Goal: Transaction & Acquisition: Download file/media

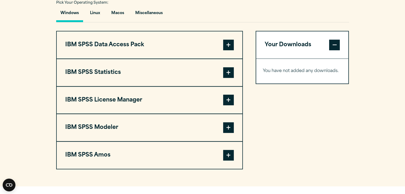
scroll to position [401, 0]
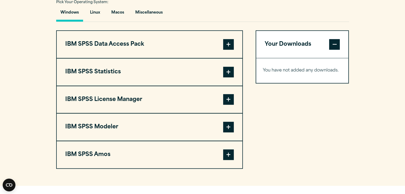
click at [226, 72] on span at bounding box center [228, 72] width 11 height 11
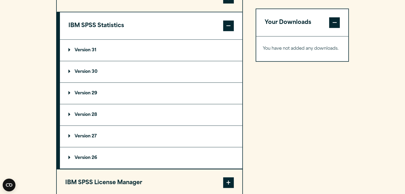
scroll to position [442, 0]
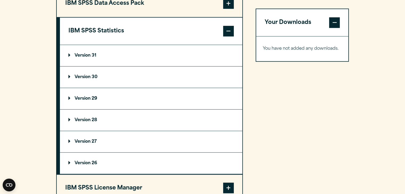
click at [71, 97] on p "Version 29" at bounding box center [82, 99] width 29 height 4
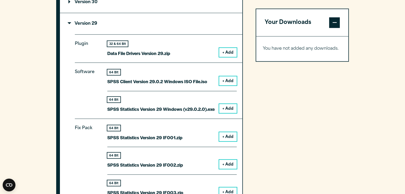
scroll to position [516, 0]
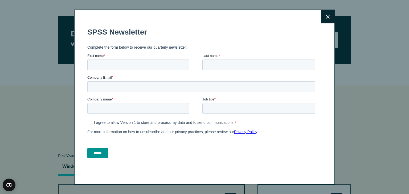
click at [325, 19] on button "Close" at bounding box center [327, 16] width 13 height 13
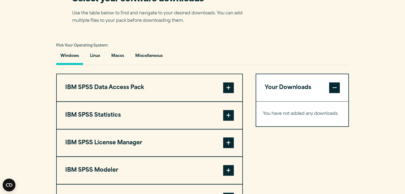
scroll to position [359, 0]
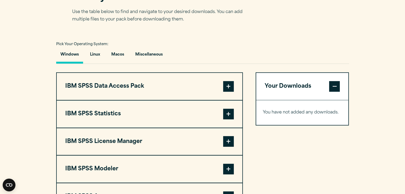
click at [212, 111] on button "IBM SPSS Statistics" at bounding box center [150, 114] width 186 height 27
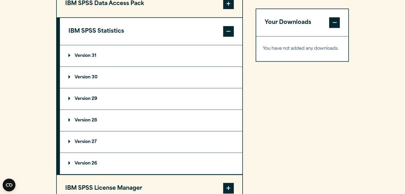
scroll to position [444, 0]
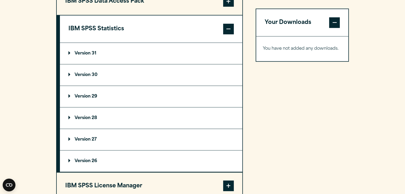
click at [76, 93] on summary "Version 29" at bounding box center [151, 96] width 182 height 21
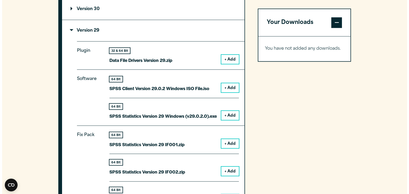
scroll to position [511, 0]
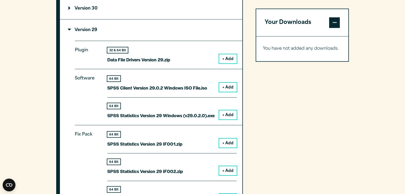
click at [224, 113] on button "+ Add" at bounding box center [228, 114] width 18 height 9
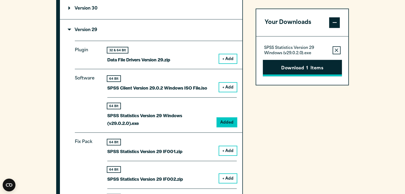
click at [281, 71] on button "Download 1 Items" at bounding box center [302, 68] width 79 height 17
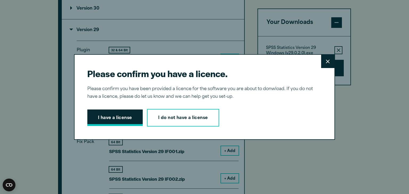
click at [125, 116] on button "I have a license" at bounding box center [114, 118] width 55 height 17
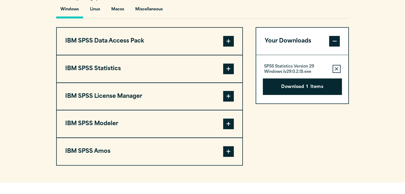
click at [219, 69] on button "IBM SPSS Statistics" at bounding box center [150, 68] width 186 height 27
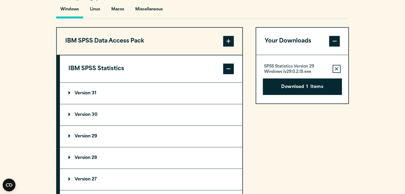
scroll to position [450, 0]
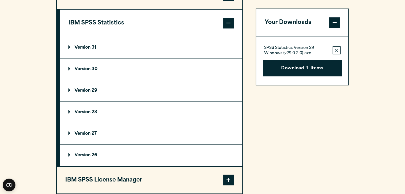
click at [166, 83] on summary "Version 29" at bounding box center [151, 90] width 182 height 21
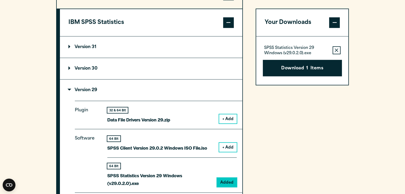
scroll to position [449, 0]
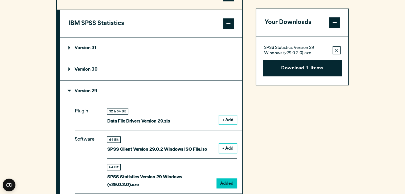
click at [170, 49] on summary "Version 31" at bounding box center [151, 48] width 182 height 21
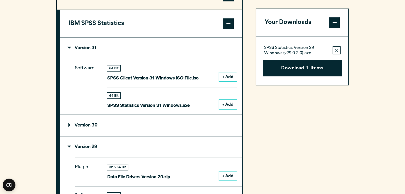
click at [170, 49] on summary "Version 31" at bounding box center [151, 48] width 182 height 21
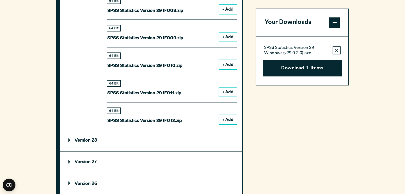
scroll to position [857, 0]
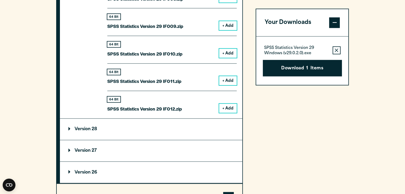
click at [65, 125] on summary "Version 28" at bounding box center [151, 129] width 182 height 21
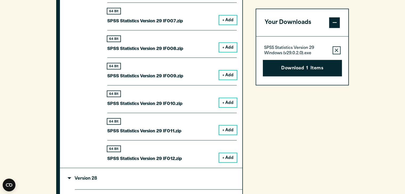
scroll to position [806, 0]
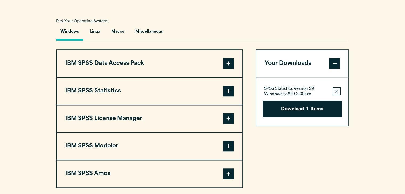
scroll to position [409, 0]
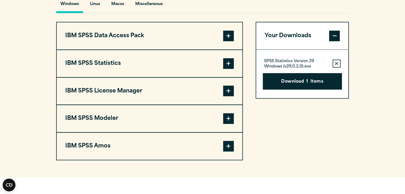
click at [230, 57] on button "IBM SPSS Statistics" at bounding box center [150, 63] width 186 height 27
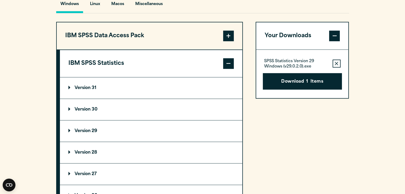
click at [85, 129] on p "Version 29" at bounding box center [82, 131] width 29 height 4
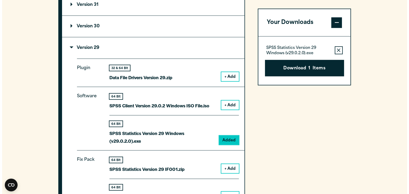
scroll to position [493, 0]
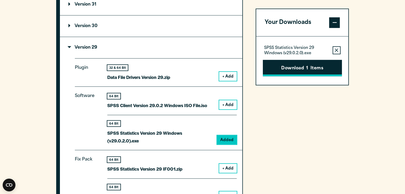
click at [283, 66] on button "Download 1 Items" at bounding box center [302, 68] width 79 height 17
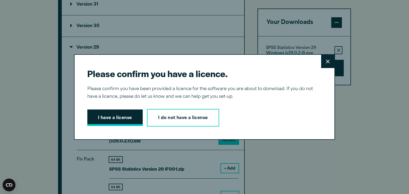
click at [124, 117] on button "I have a license" at bounding box center [114, 118] width 55 height 17
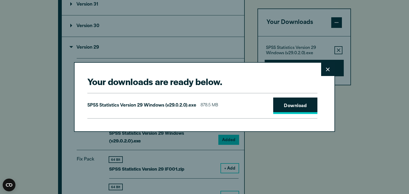
click at [274, 106] on link "Download" at bounding box center [295, 106] width 44 height 17
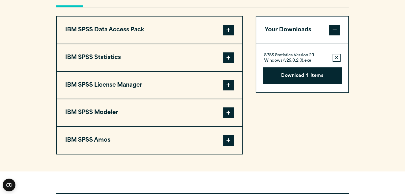
scroll to position [416, 0]
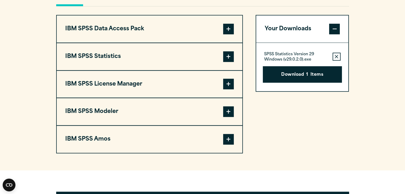
click at [225, 60] on span at bounding box center [228, 56] width 11 height 11
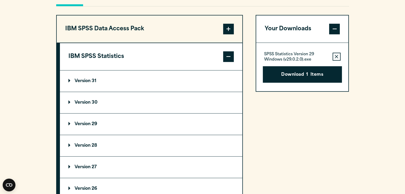
click at [72, 130] on summary "Version 29" at bounding box center [151, 124] width 182 height 21
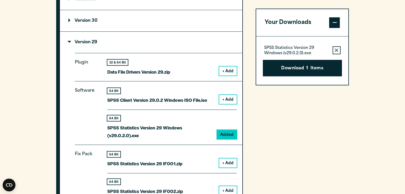
scroll to position [501, 0]
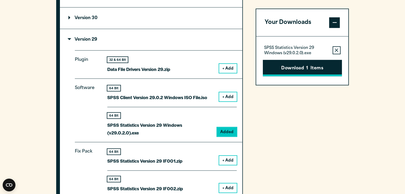
click at [309, 67] on button "Download 1 Items" at bounding box center [302, 68] width 79 height 17
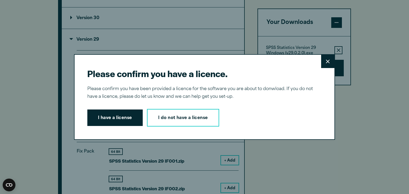
click at [97, 128] on div "Please confirm you have a licence. Close Please confirm you have been provided …" at bounding box center [204, 97] width 261 height 86
click at [98, 124] on button "I have a license" at bounding box center [114, 118] width 55 height 17
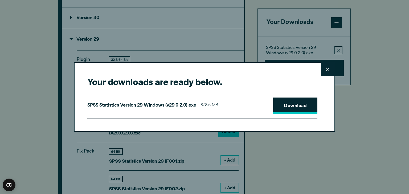
click at [296, 113] on link "Download" at bounding box center [295, 106] width 44 height 17
click at [327, 68] on icon at bounding box center [328, 70] width 4 height 4
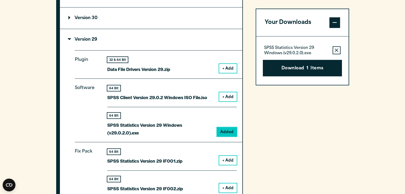
click at [312, 69] on div "Your downloads are ready below. Close SPSS Statistics Version 29 Windows (v29.0…" at bounding box center [202, 97] width 405 height 194
click at [318, 63] on button "Download 1 Items" at bounding box center [302, 68] width 79 height 17
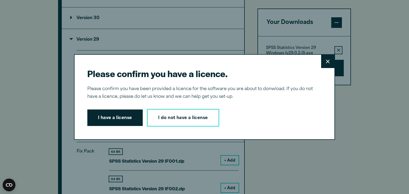
click at [116, 126] on div "I have a license I do not have a license" at bounding box center [202, 118] width 230 height 18
click at [117, 122] on button "I have a license" at bounding box center [114, 118] width 55 height 17
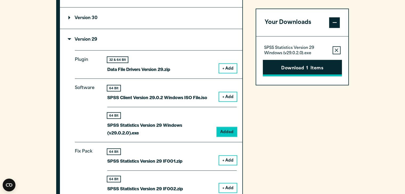
click at [291, 69] on button "Download 1 Items" at bounding box center [302, 68] width 79 height 17
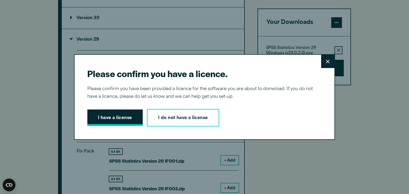
click at [117, 117] on button "I have a license" at bounding box center [114, 118] width 55 height 17
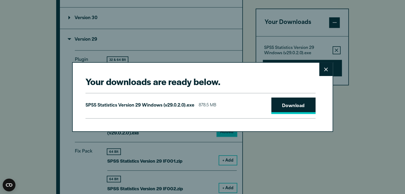
click at [289, 99] on link "Download" at bounding box center [293, 106] width 44 height 17
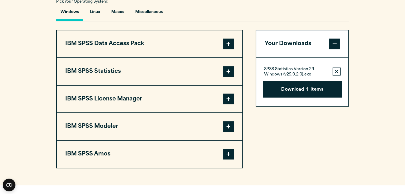
scroll to position [400, 0]
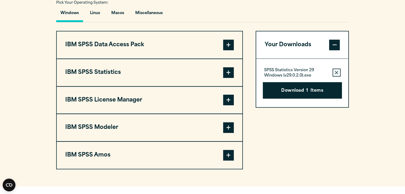
click at [232, 72] on span at bounding box center [228, 72] width 11 height 11
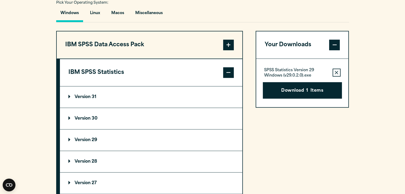
click at [333, 72] on button "Remove this item from your software download list" at bounding box center [337, 73] width 8 height 8
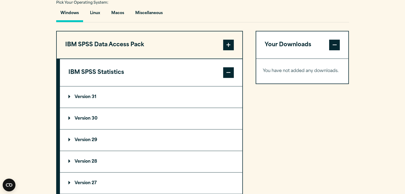
scroll to position [473, 0]
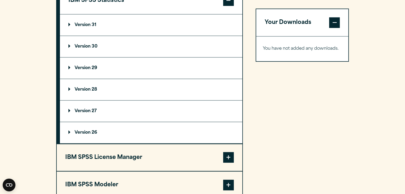
click at [66, 89] on summary "Version 28" at bounding box center [151, 89] width 182 height 21
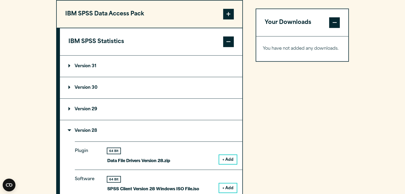
scroll to position [409, 0]
